Goal: Task Accomplishment & Management: Manage account settings

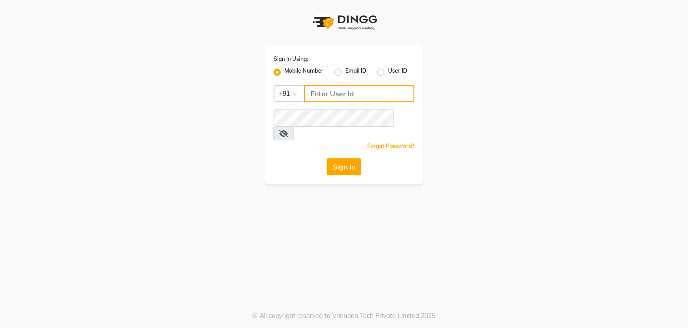
click at [341, 101] on input "Username" at bounding box center [359, 93] width 111 height 17
type input "8921473380"
click at [544, 145] on div "Sign In Using: Mobile Number Email ID User ID Country Code × +91 8921473380 Rem…" at bounding box center [344, 92] width 518 height 185
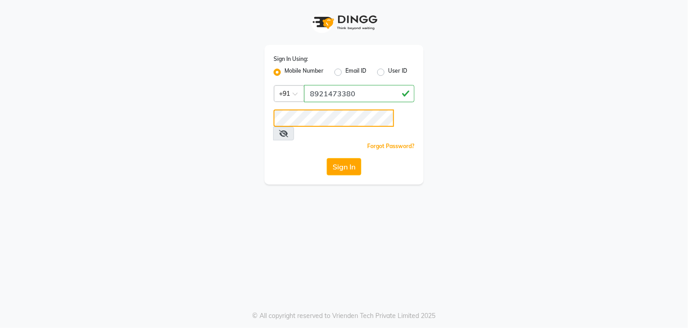
click at [327, 158] on button "Sign In" at bounding box center [344, 166] width 35 height 17
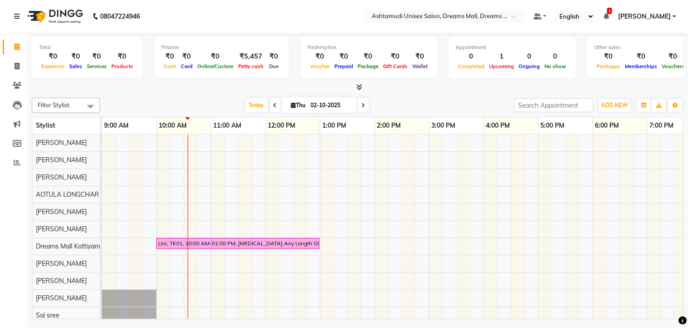
click at [73, 17] on img at bounding box center [54, 16] width 62 height 25
click at [18, 166] on icon at bounding box center [17, 162] width 7 height 7
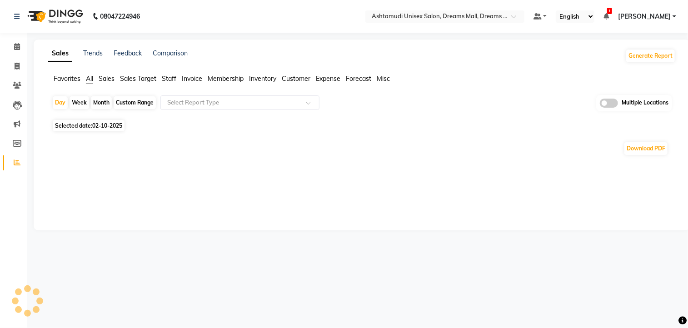
click at [75, 19] on img at bounding box center [54, 16] width 62 height 25
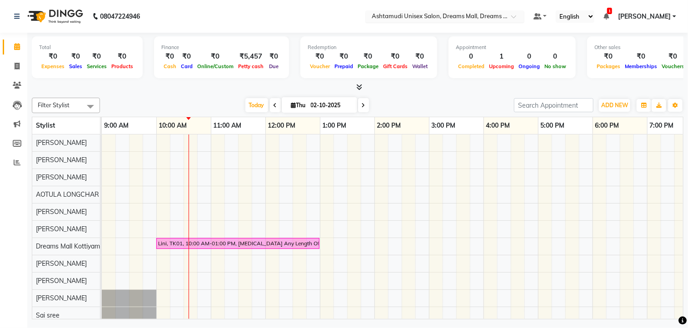
click at [473, 17] on input "text" at bounding box center [436, 17] width 132 height 9
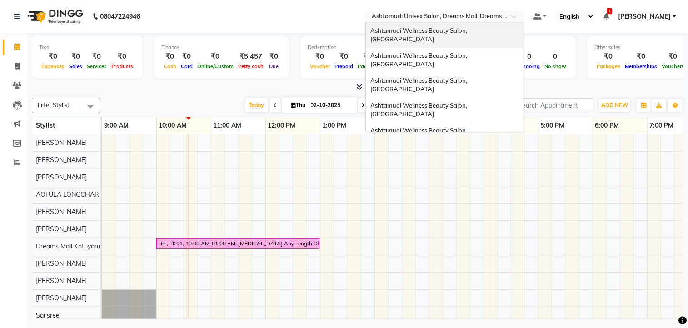
click at [444, 30] on span "Ashtamudi Wellness Beauty Salon, [GEOGRAPHIC_DATA]" at bounding box center [420, 35] width 98 height 16
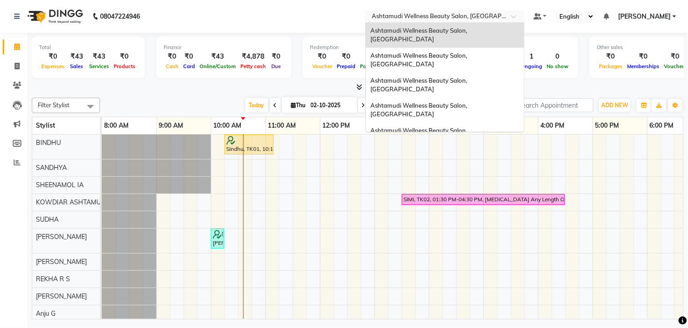
click at [468, 15] on input "text" at bounding box center [436, 17] width 132 height 9
click at [462, 52] on span "Ashtamudi Wellness Beauty Salon, [GEOGRAPHIC_DATA]" at bounding box center [420, 60] width 98 height 16
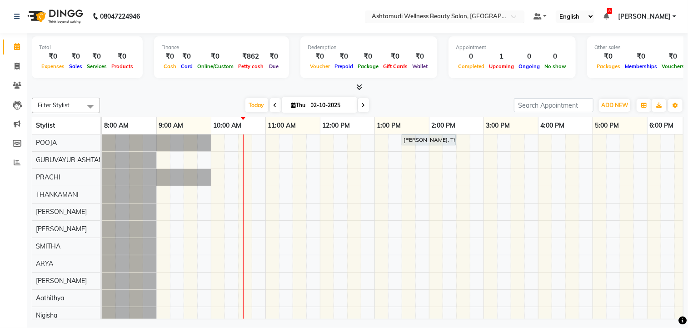
click at [477, 14] on input "text" at bounding box center [436, 17] width 132 height 9
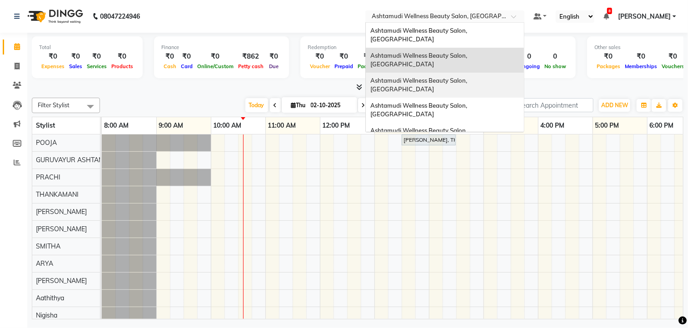
click at [475, 73] on div "Ashtamudi Wellness Beauty Salon, [GEOGRAPHIC_DATA]" at bounding box center [445, 85] width 158 height 25
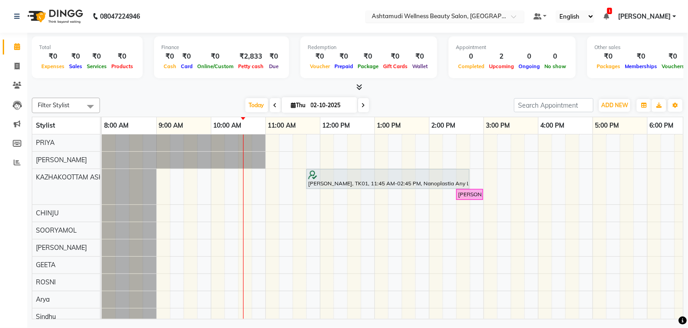
click at [482, 15] on input "text" at bounding box center [436, 17] width 132 height 9
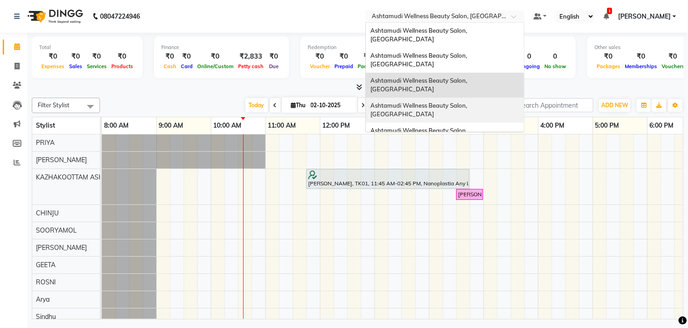
click at [467, 98] on div "Ashtamudi Wellness Beauty Salon, [GEOGRAPHIC_DATA]" at bounding box center [445, 110] width 158 height 25
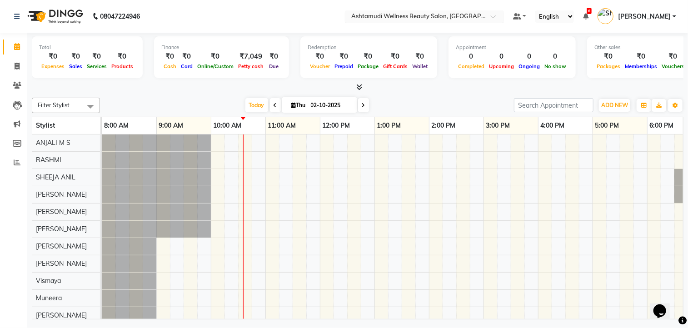
click at [450, 15] on input "text" at bounding box center [416, 17] width 132 height 9
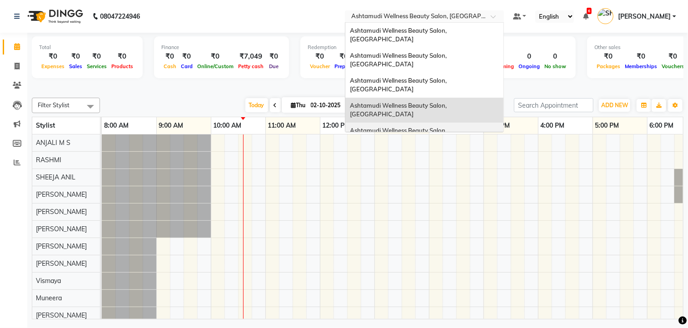
click at [445, 127] on span "Ashtamudi Wellness Beauty Salon, [GEOGRAPHIC_DATA]" at bounding box center [399, 135] width 98 height 16
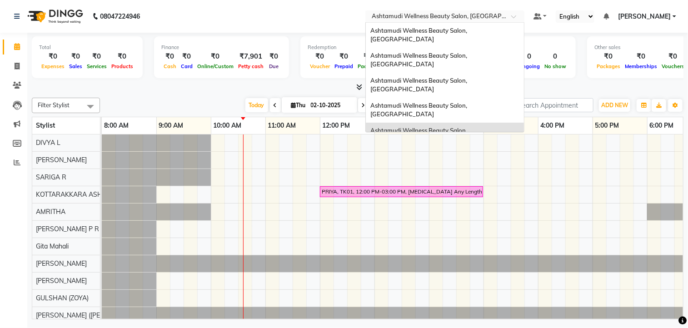
click at [441, 15] on input "text" at bounding box center [436, 17] width 132 height 9
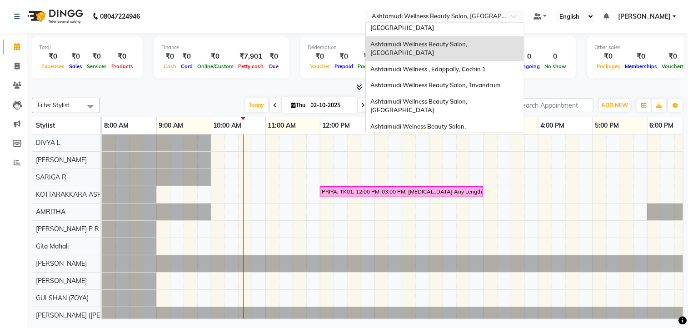
scroll to position [91, 0]
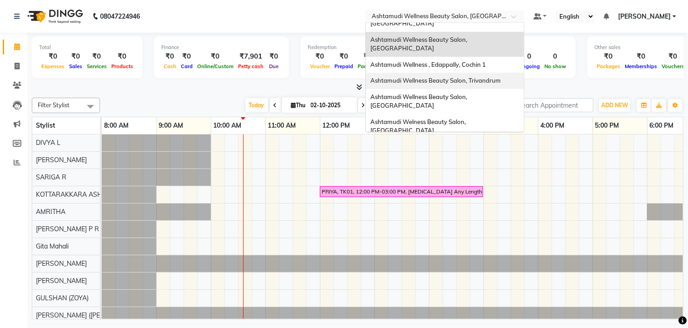
click at [469, 73] on div "Ashtamudi Wellness Beauty Salon, Trivandrum" at bounding box center [445, 81] width 158 height 16
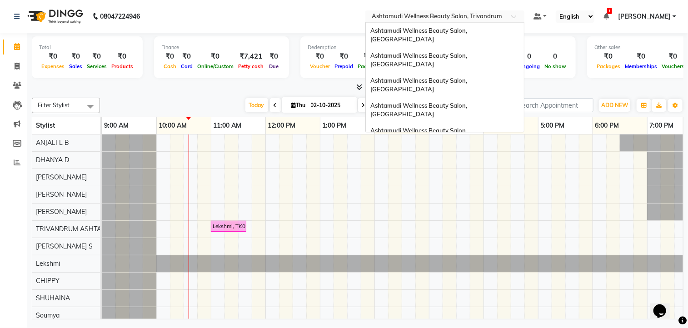
click at [465, 17] on input "text" at bounding box center [436, 17] width 132 height 9
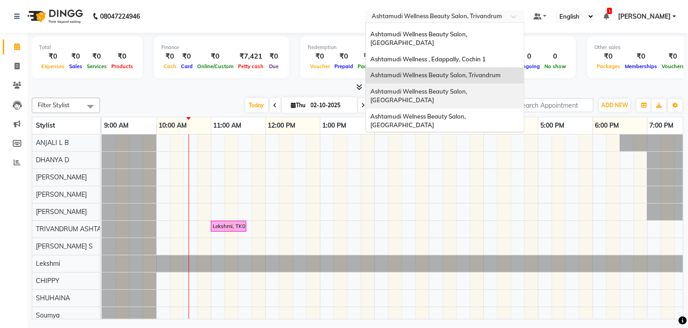
click at [465, 88] on span "Ashtamudi Wellness Beauty Salon, [GEOGRAPHIC_DATA]" at bounding box center [420, 96] width 98 height 16
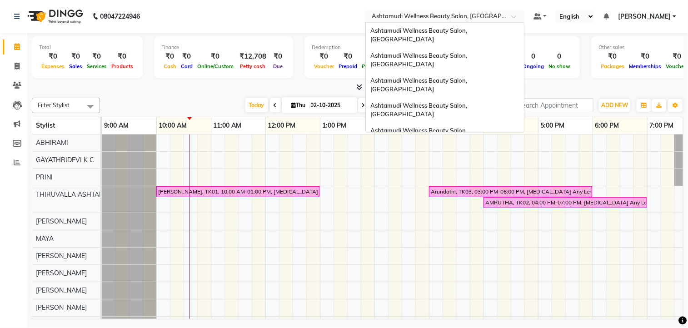
click at [470, 21] on input "text" at bounding box center [436, 17] width 132 height 9
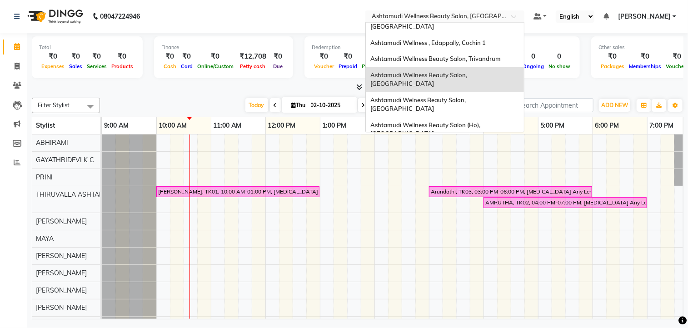
click at [470, 142] on div "Ashtamudi Wellness Beauty Salon, Cochin" at bounding box center [445, 154] width 158 height 25
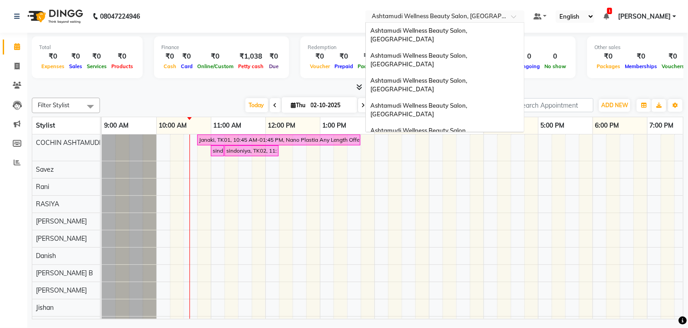
click at [458, 18] on input "text" at bounding box center [436, 17] width 132 height 9
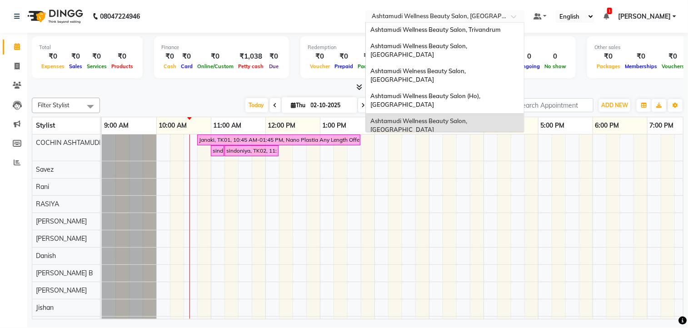
click at [471, 138] on div "Ashtamudi Wellness Beauty Salon, Calicut" at bounding box center [445, 150] width 158 height 25
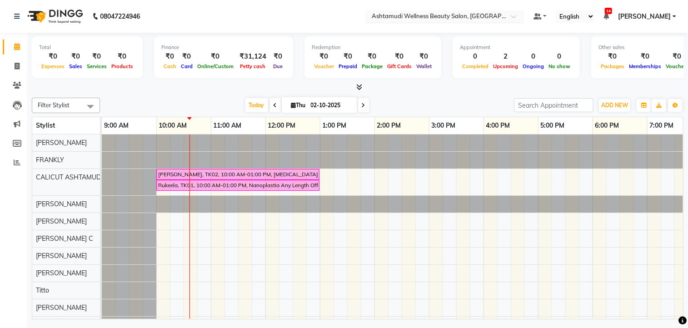
click at [475, 15] on input "text" at bounding box center [436, 17] width 132 height 9
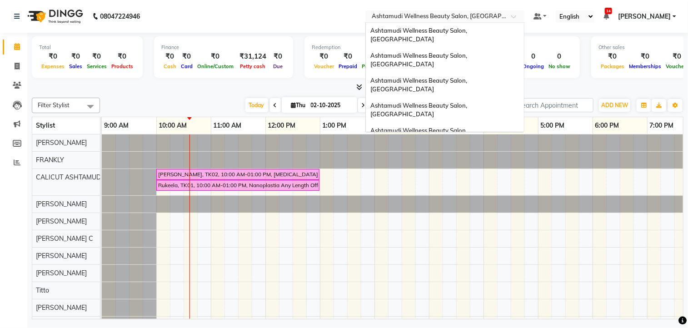
scroll to position [142, 0]
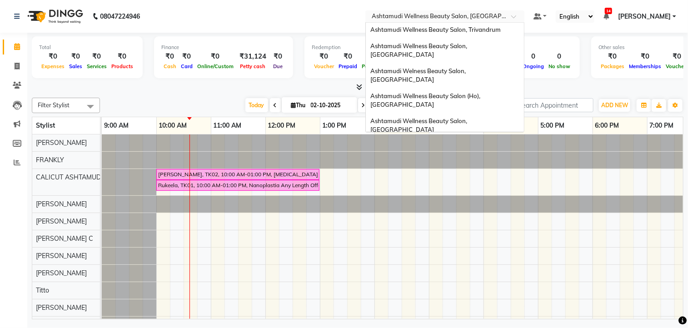
click at [434, 208] on span "Ashtamudi Unisex Salon, Dreams Mall, Dreams Mall Kottiyam" at bounding box center [443, 216] width 144 height 16
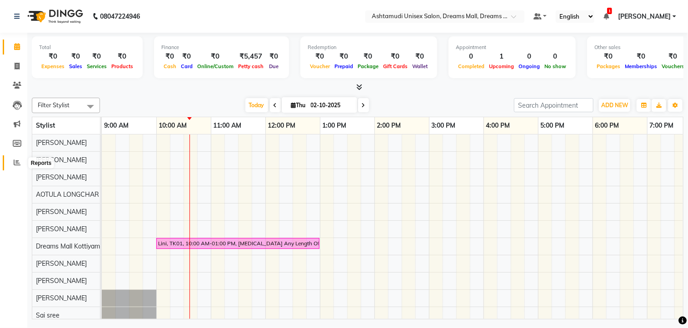
click at [17, 166] on icon at bounding box center [17, 162] width 7 height 7
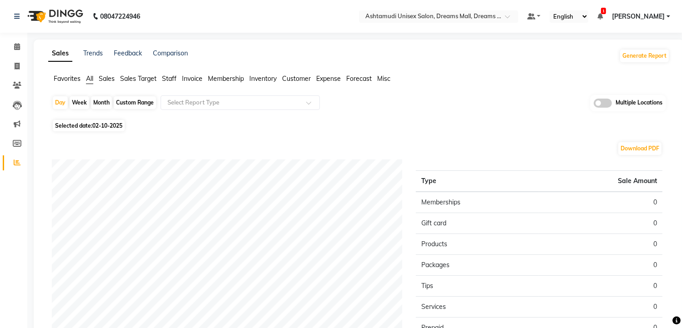
click at [107, 127] on span "02-10-2025" at bounding box center [107, 125] width 30 height 7
select select "10"
select select "2025"
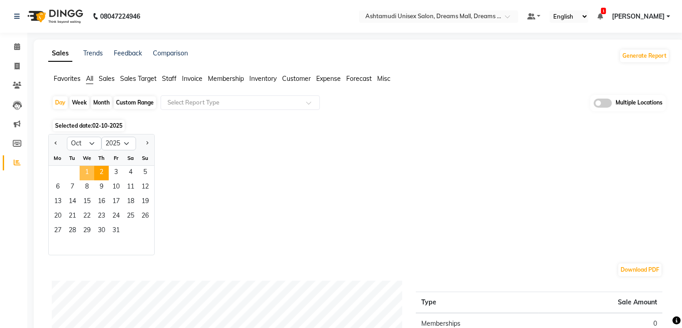
click at [90, 172] on span "1" at bounding box center [87, 173] width 15 height 15
